Goal: Check status: Check status

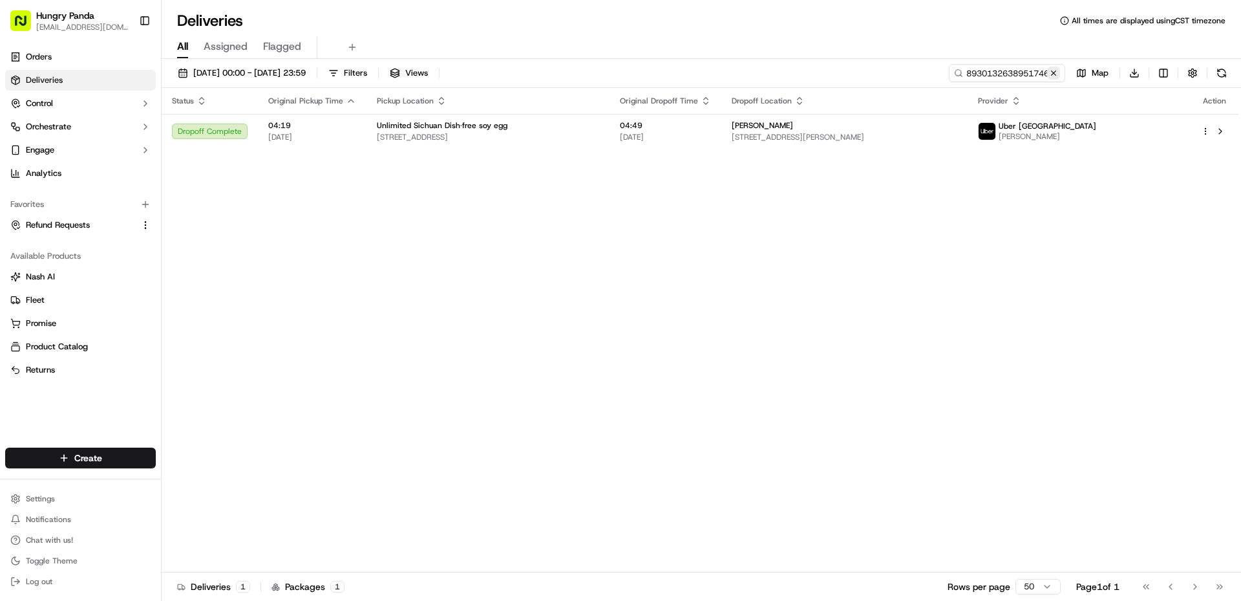
click at [1058, 72] on button at bounding box center [1053, 73] width 13 height 13
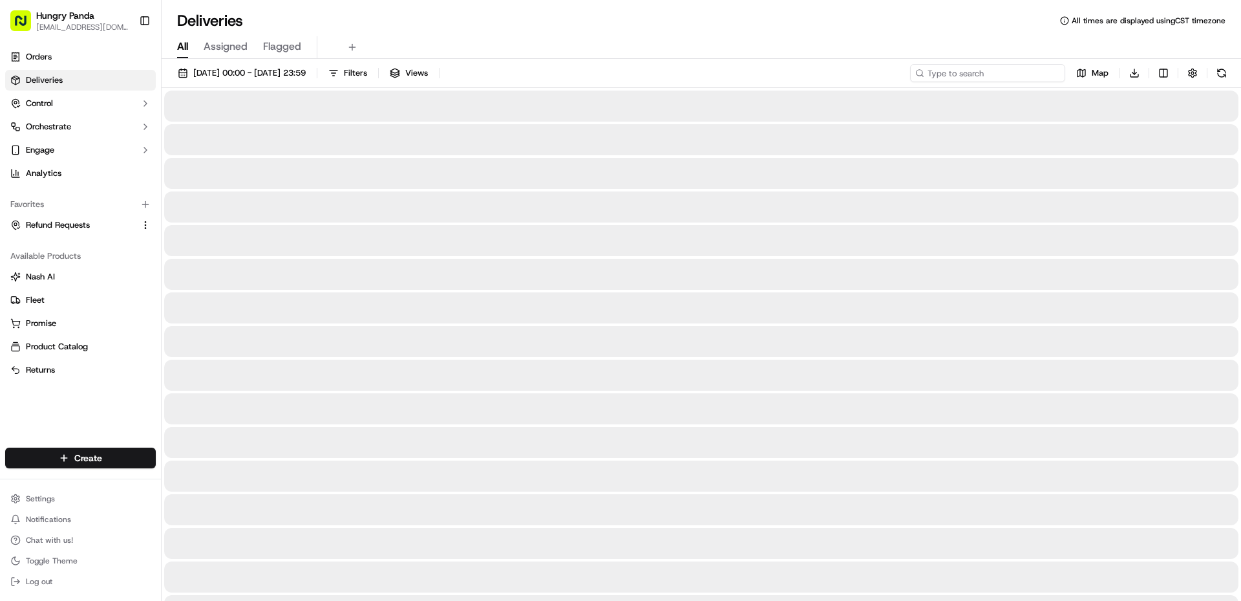
click at [1002, 73] on input at bounding box center [987, 73] width 155 height 18
paste input "1646162508453730671546"
type input "1646162508453730671546"
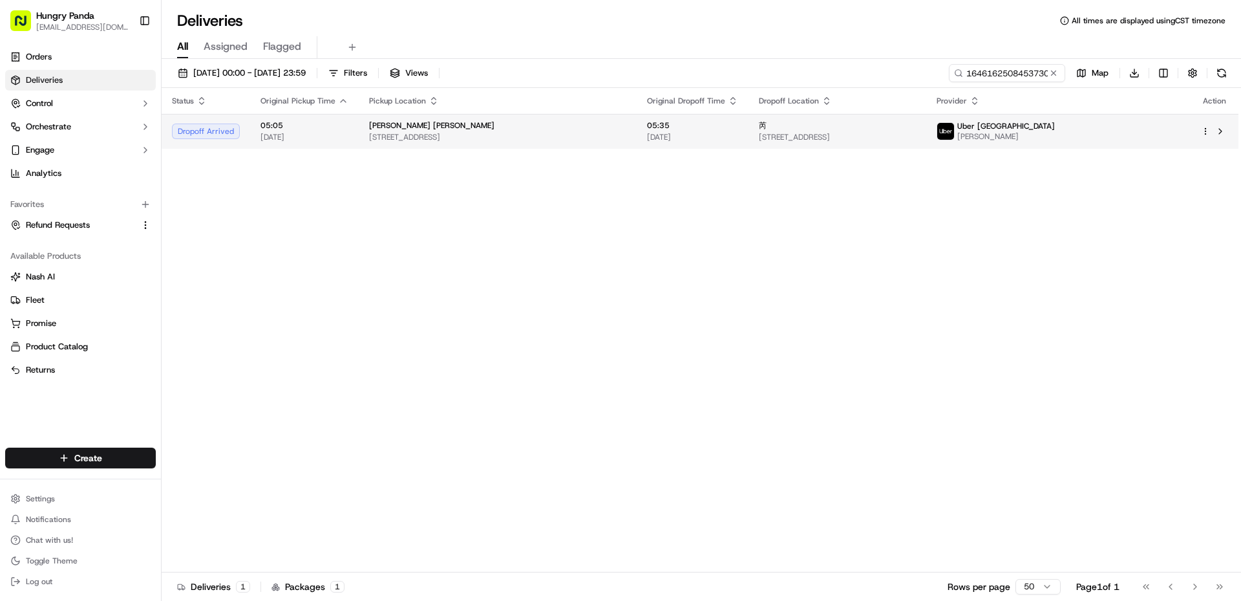
click at [566, 147] on td "TIAN JIN SHI TANG 90 Hay St, Haymarket NSW 2000, Australia" at bounding box center [498, 131] width 278 height 35
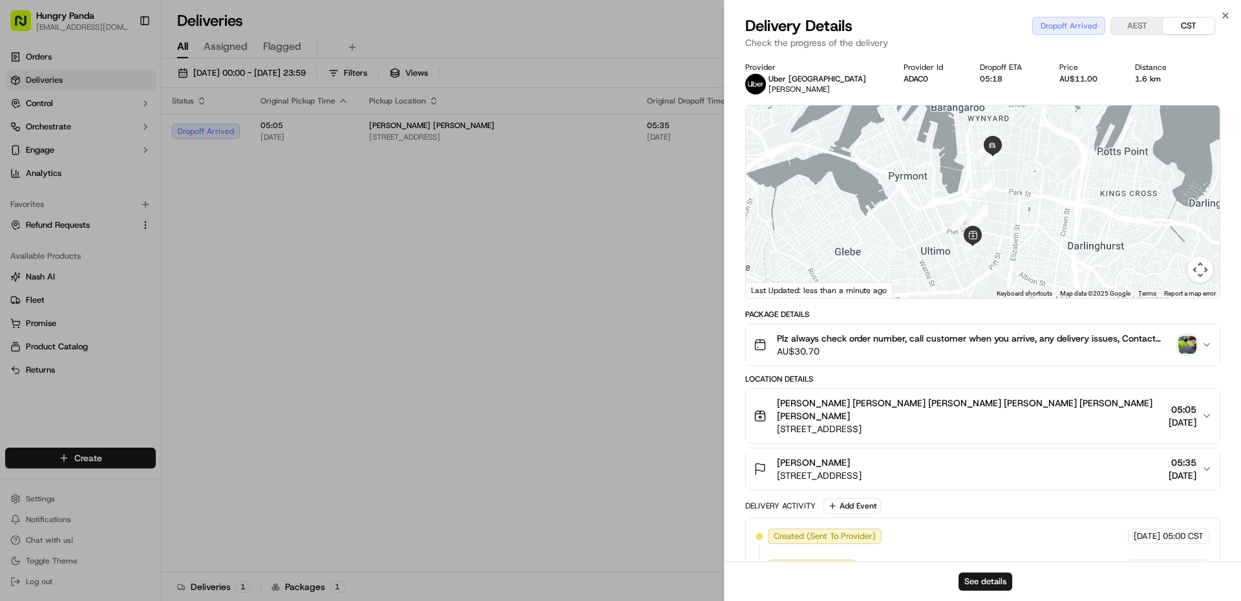
scroll to position [129, 0]
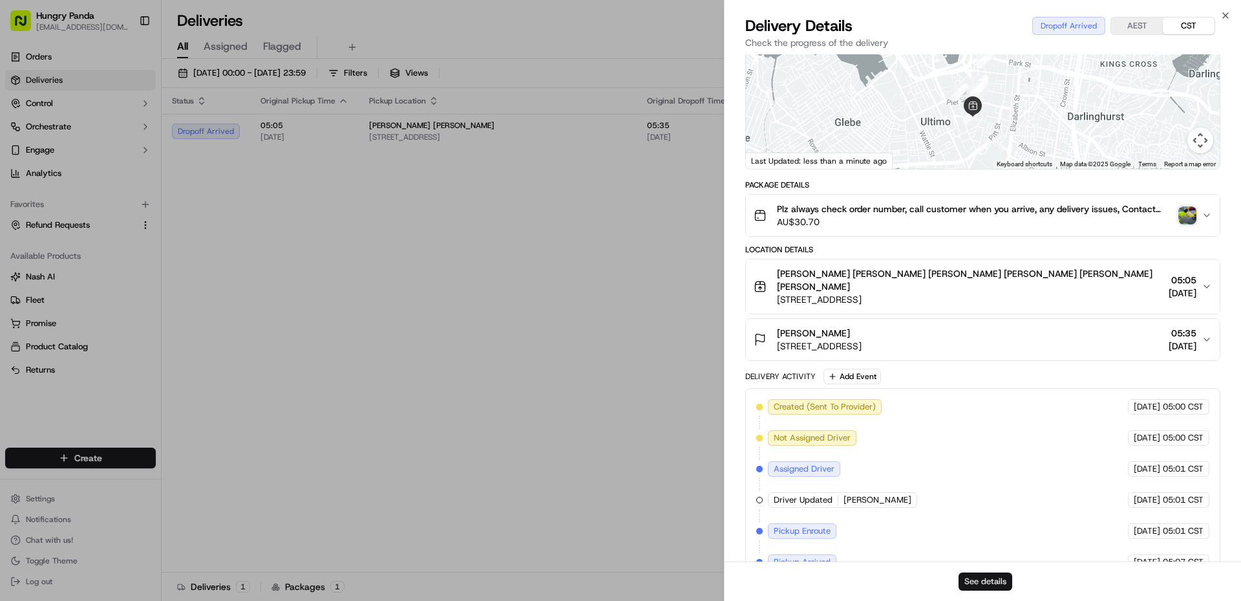
click at [981, 579] on button "See details" at bounding box center [986, 581] width 54 height 18
